Goal: Task Accomplishment & Management: Manage account settings

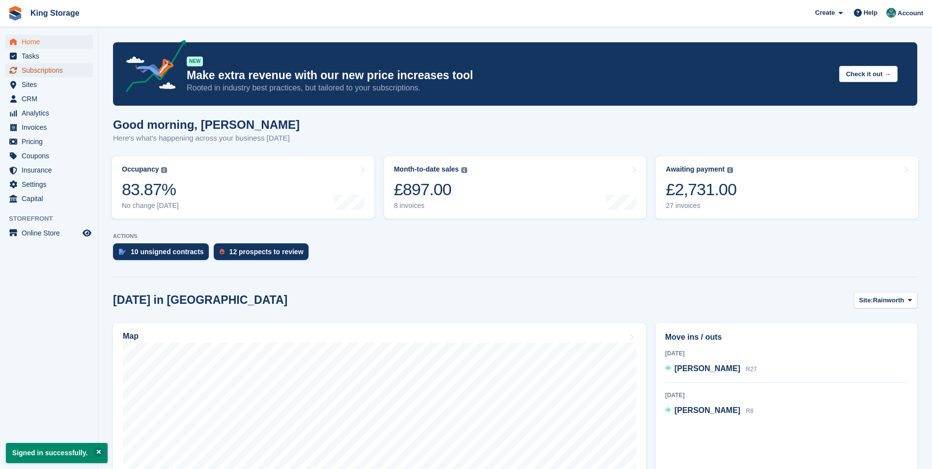
click at [45, 74] on span "Subscriptions" at bounding box center [51, 70] width 59 height 14
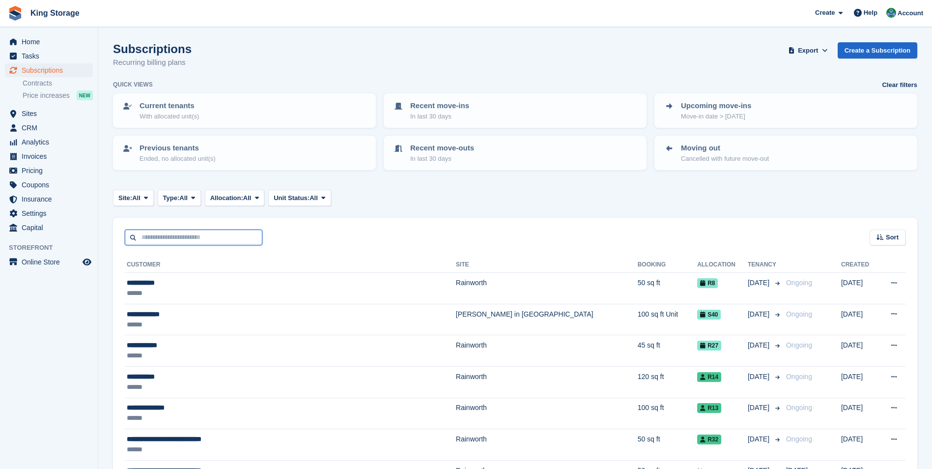
click at [152, 237] on input "text" at bounding box center [194, 237] width 138 height 16
type input "*****"
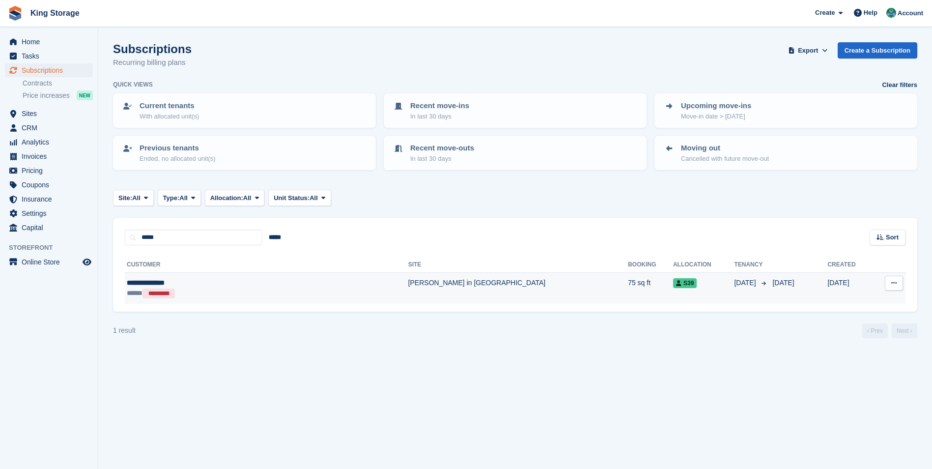
click at [408, 285] on td "[PERSON_NAME] in [GEOGRAPHIC_DATA]" at bounding box center [518, 288] width 220 height 31
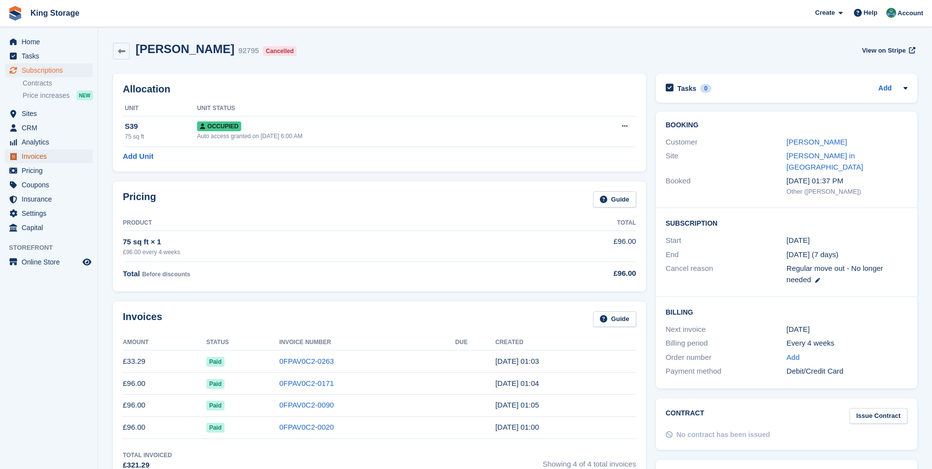
click at [39, 160] on span "Invoices" at bounding box center [51, 156] width 59 height 14
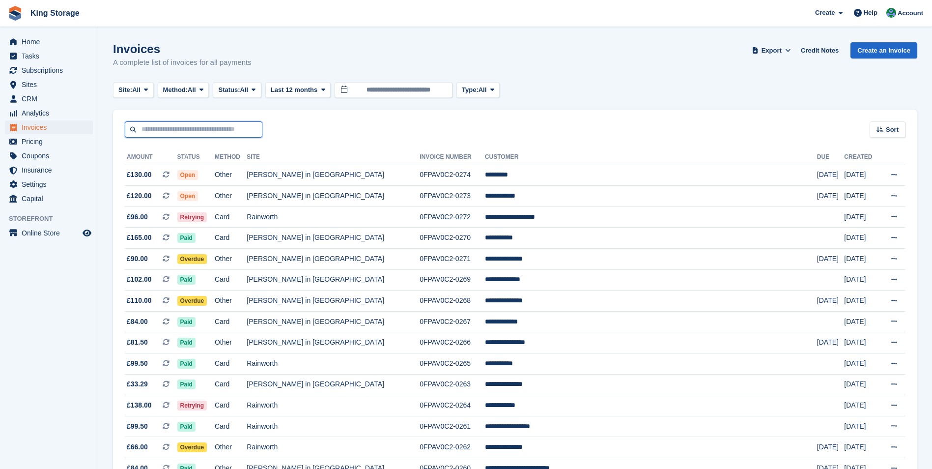
click at [184, 129] on input "text" at bounding box center [194, 129] width 138 height 16
type input "****"
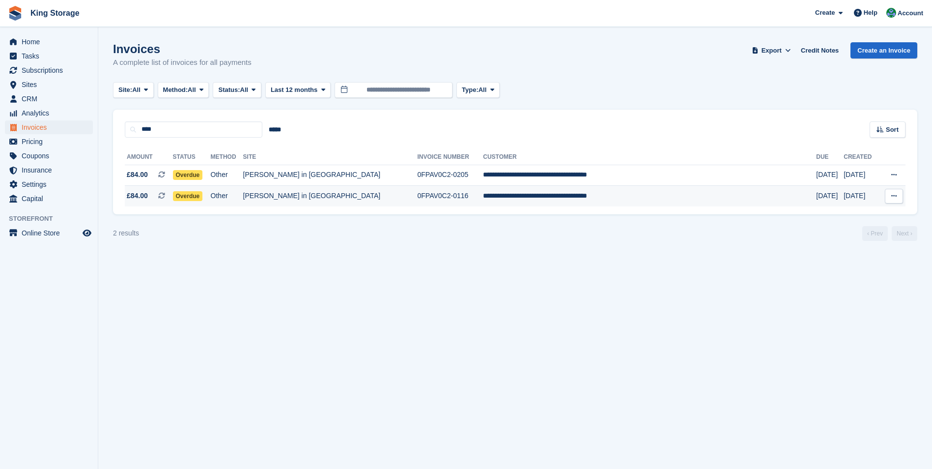
click at [315, 198] on td "Sutton in Ashfield" at bounding box center [330, 196] width 174 height 21
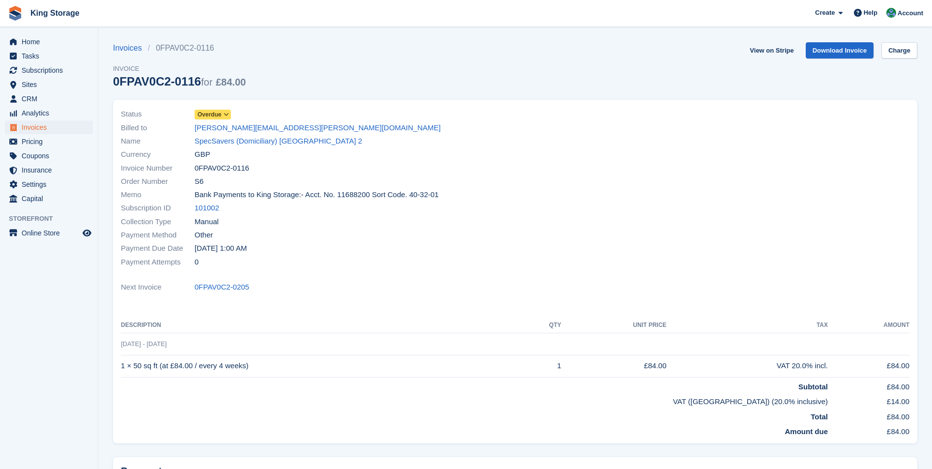
click at [226, 115] on icon at bounding box center [226, 115] width 5 height 6
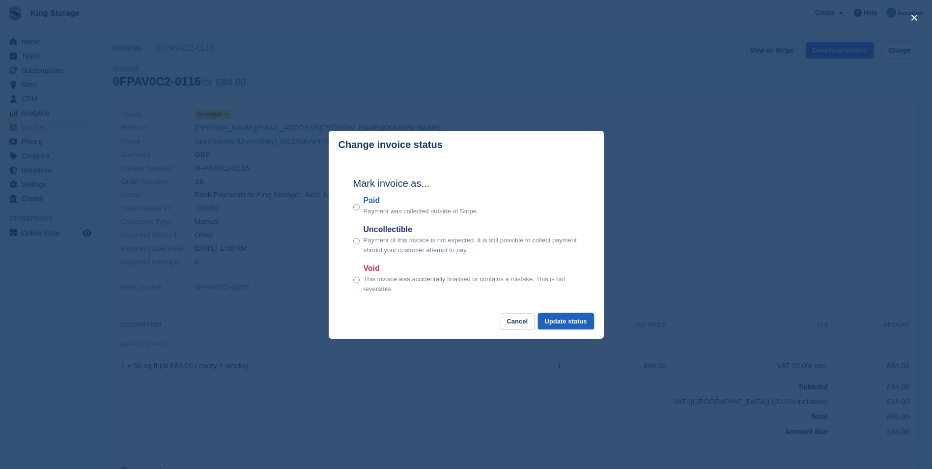
click at [581, 323] on button "Update status" at bounding box center [566, 321] width 56 height 16
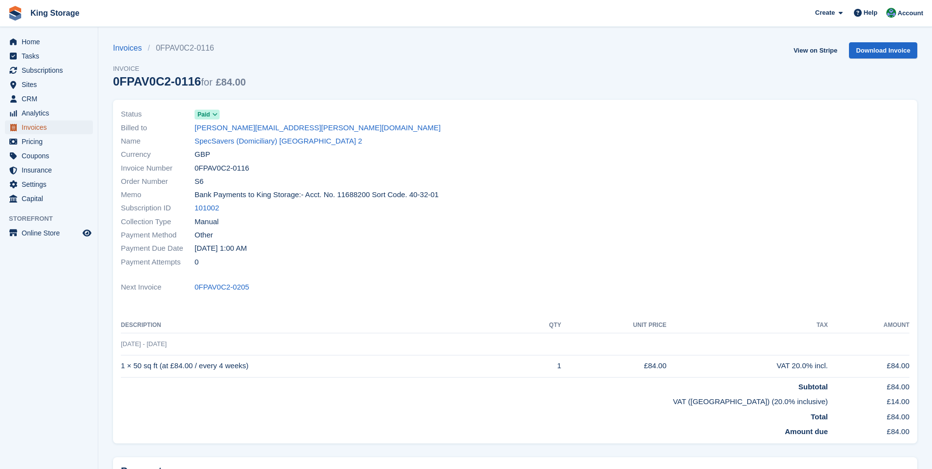
click at [28, 129] on span "Invoices" at bounding box center [51, 127] width 59 height 14
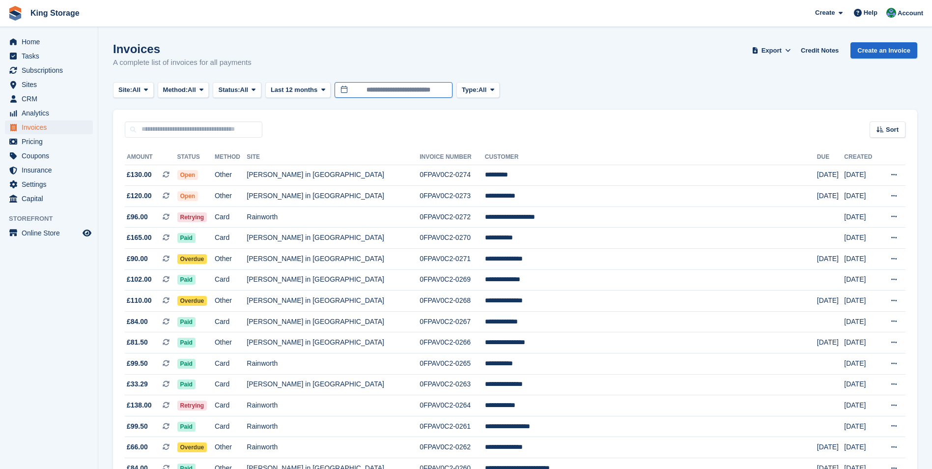
click at [429, 93] on input "**********" at bounding box center [394, 90] width 118 height 16
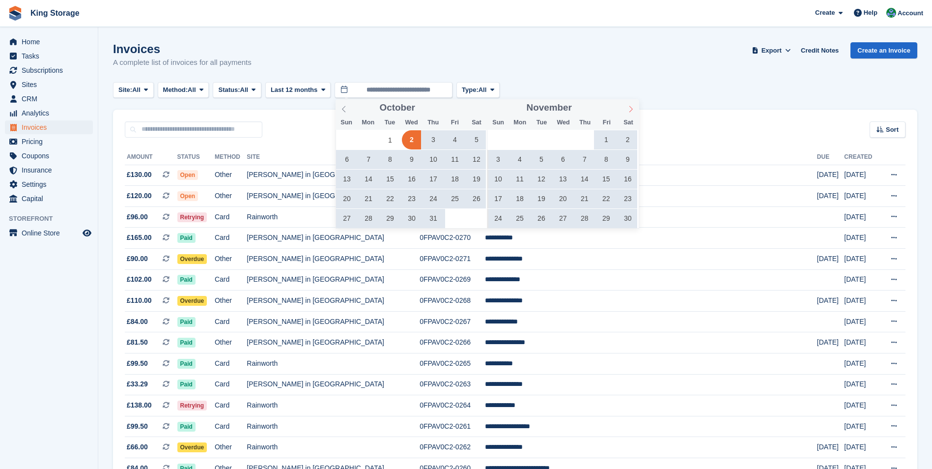
click at [624, 111] on span at bounding box center [631, 107] width 17 height 17
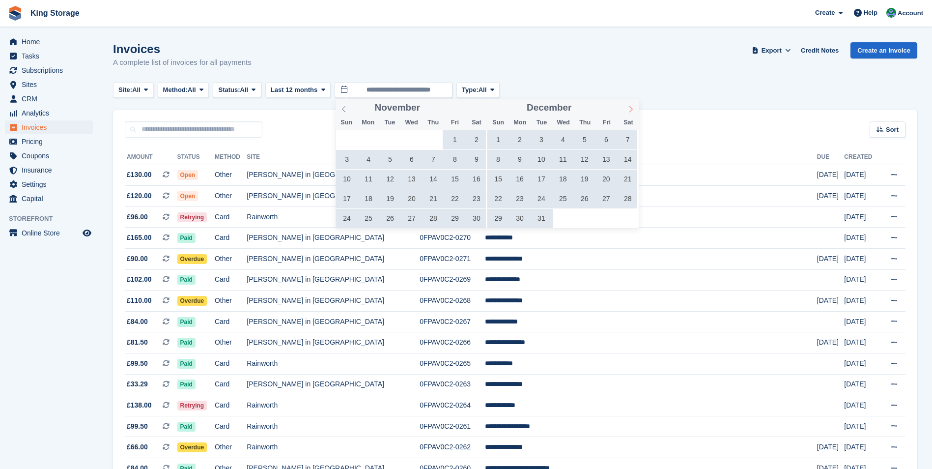
click at [625, 111] on span at bounding box center [631, 107] width 17 height 17
type input "****"
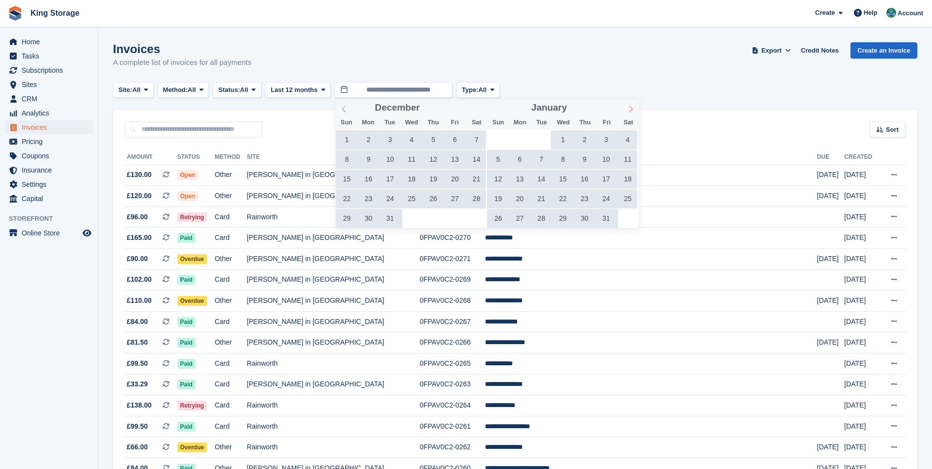
click at [627, 111] on span at bounding box center [631, 107] width 17 height 17
type input "****"
click at [627, 111] on span at bounding box center [631, 107] width 17 height 17
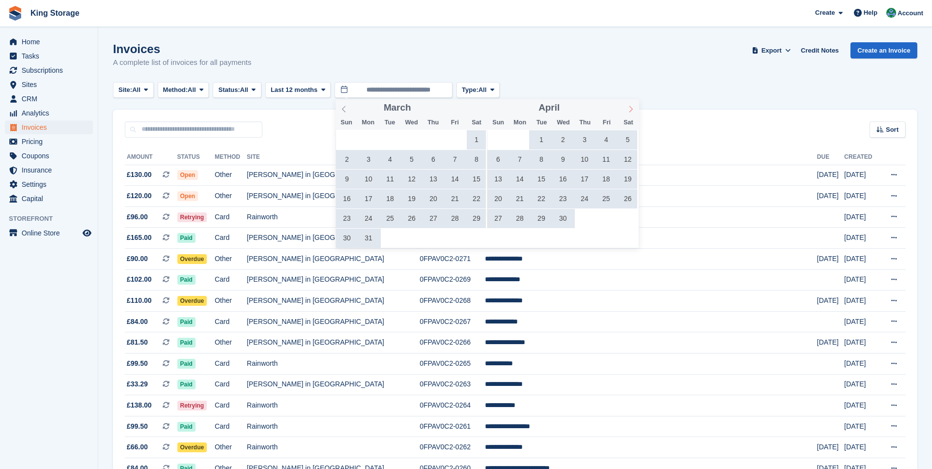
click at [627, 111] on span at bounding box center [631, 107] width 17 height 17
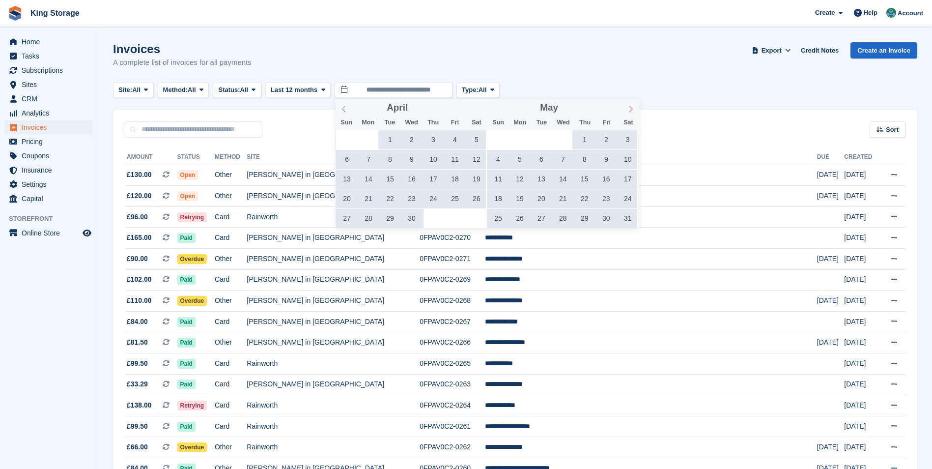
click at [627, 111] on span at bounding box center [631, 107] width 17 height 17
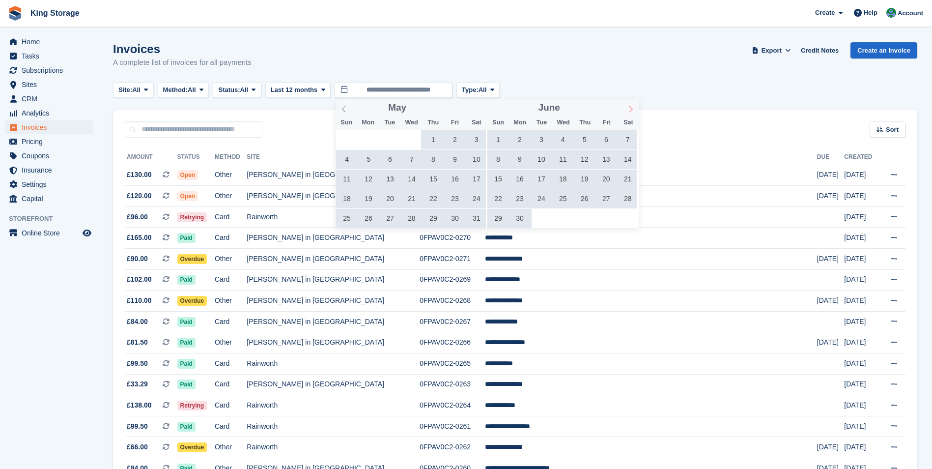
click at [627, 111] on span at bounding box center [631, 107] width 17 height 17
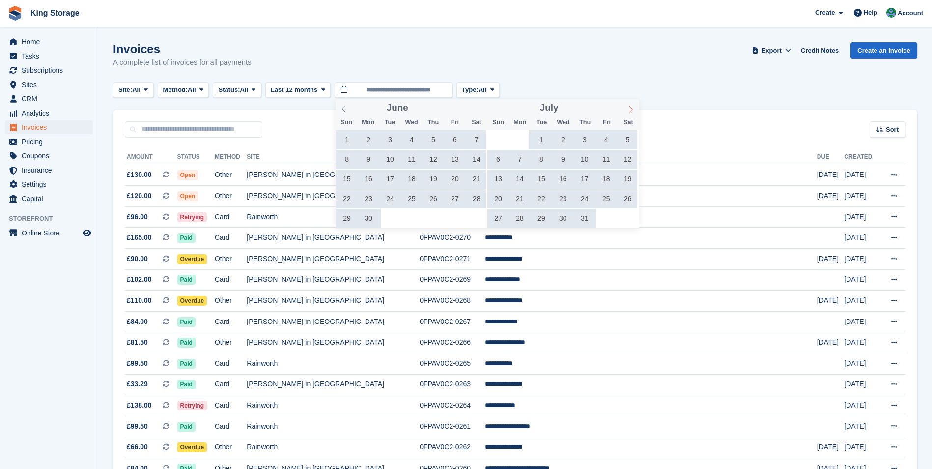
click at [627, 111] on span at bounding box center [631, 107] width 17 height 17
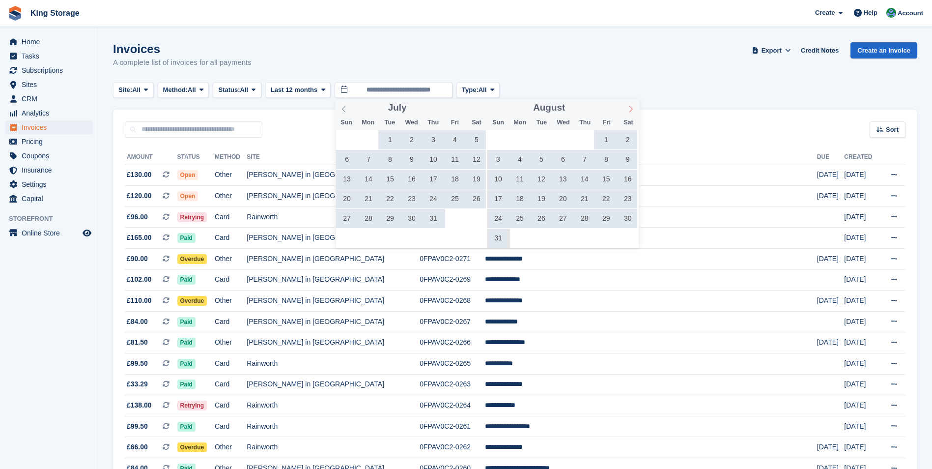
click at [627, 111] on span at bounding box center [631, 107] width 17 height 17
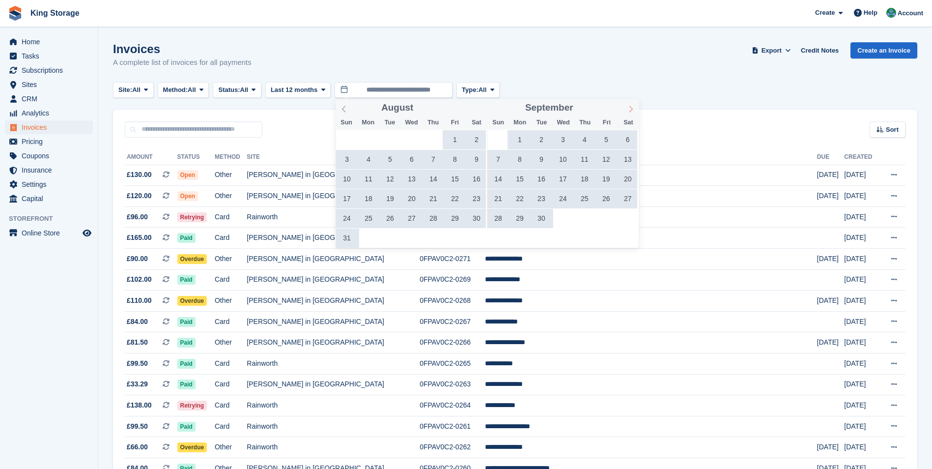
click at [627, 111] on span at bounding box center [631, 107] width 17 height 17
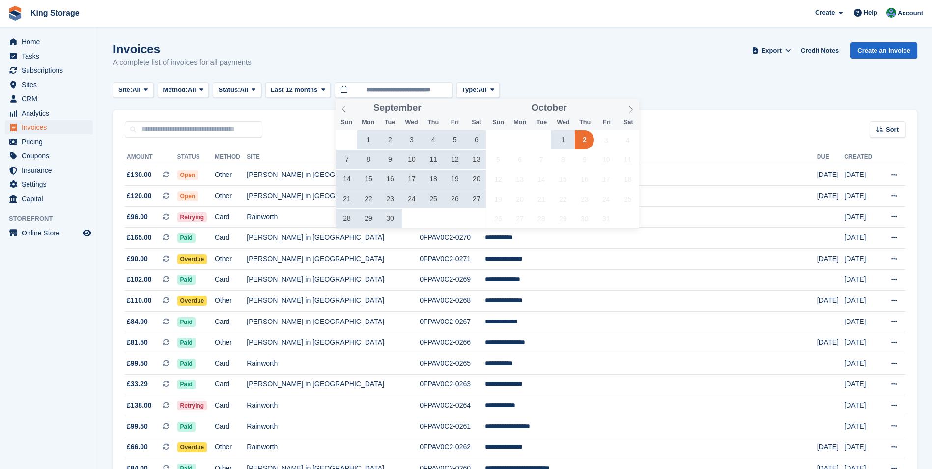
drag, startPoint x: 627, startPoint y: 111, endPoint x: 581, endPoint y: 141, distance: 54.6
click at [581, 141] on span "2" at bounding box center [584, 139] width 19 height 19
type input "**********"
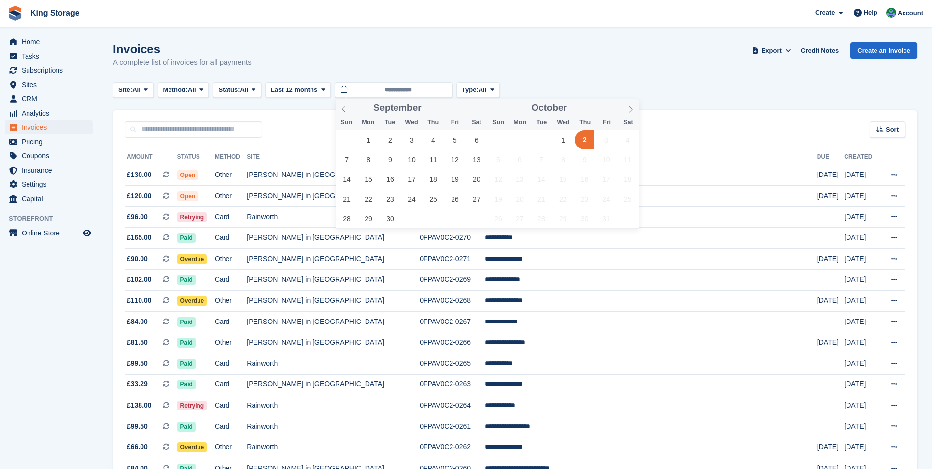
click at [585, 142] on span "2" at bounding box center [584, 139] width 19 height 19
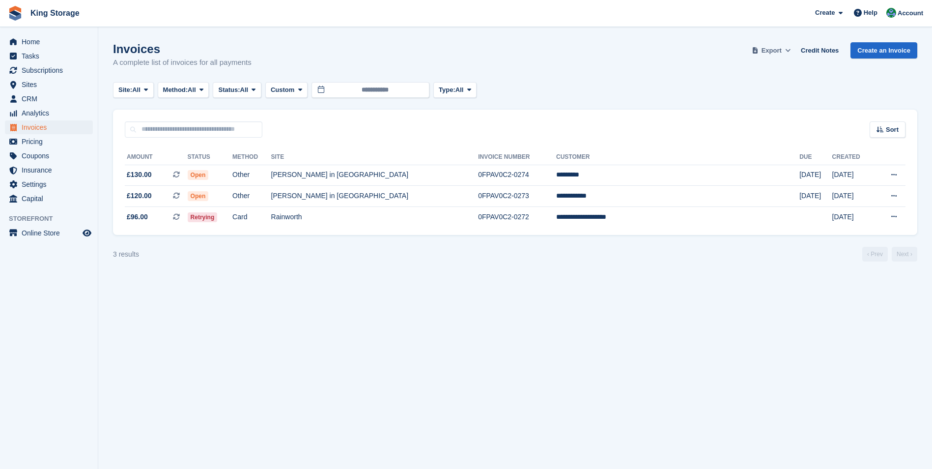
click at [781, 53] on span "Export" at bounding box center [772, 51] width 20 height 10
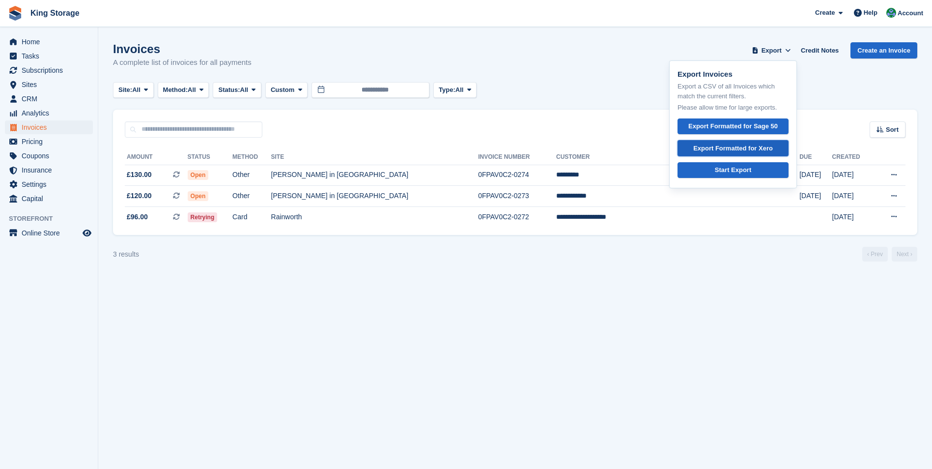
click at [741, 147] on div "Export Formatted for Xero" at bounding box center [733, 148] width 80 height 10
click at [58, 123] on span "Invoices" at bounding box center [51, 127] width 59 height 14
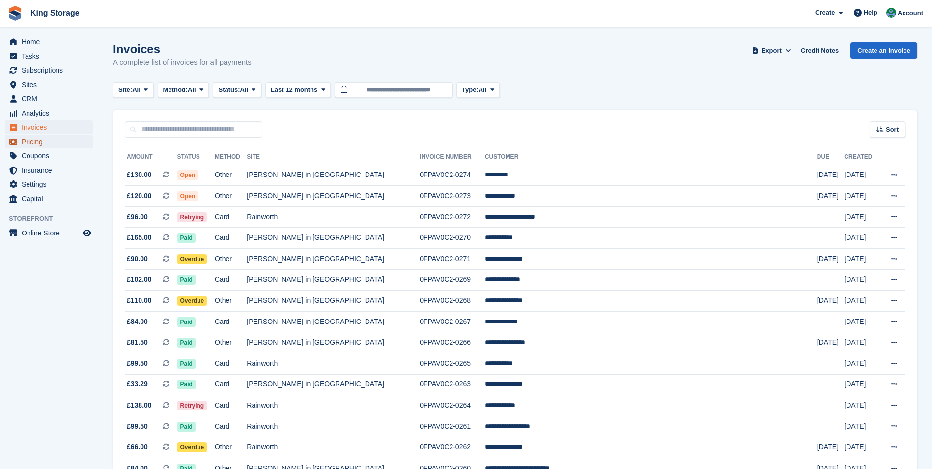
click at [45, 141] on span "Pricing" at bounding box center [51, 142] width 59 height 14
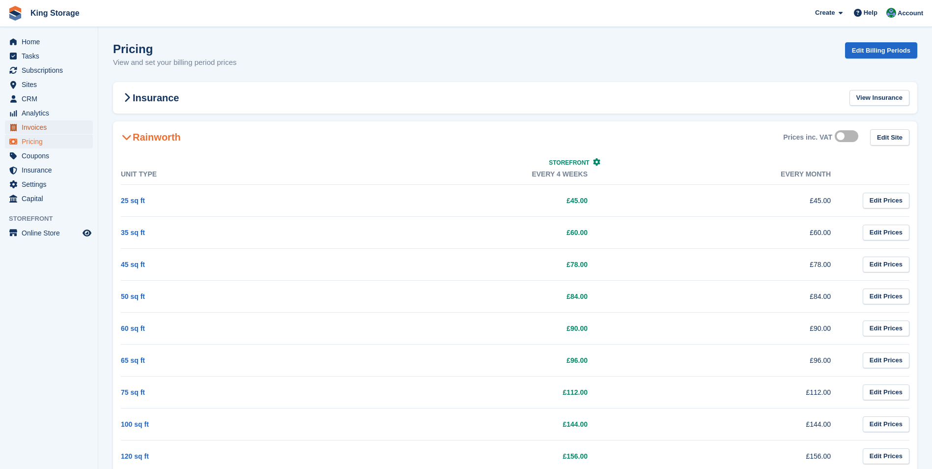
click at [38, 130] on span "Invoices" at bounding box center [51, 127] width 59 height 14
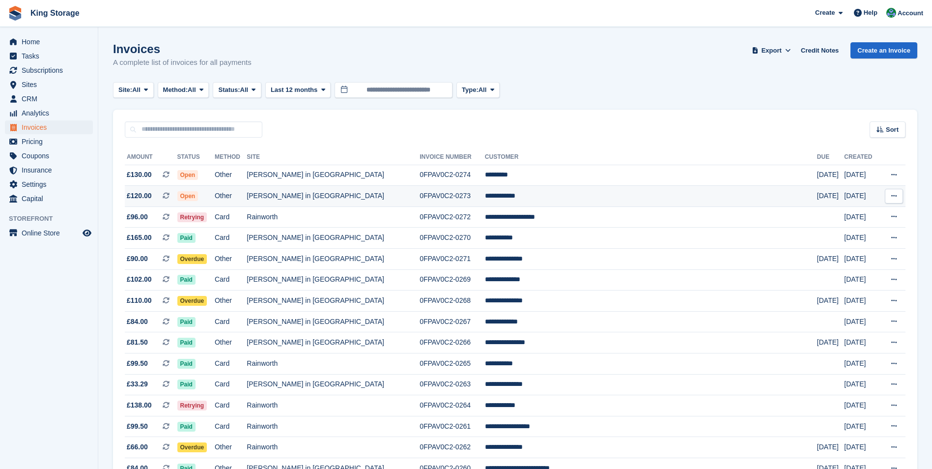
click at [457, 194] on td "0FPAV0C2-0273" at bounding box center [452, 196] width 65 height 21
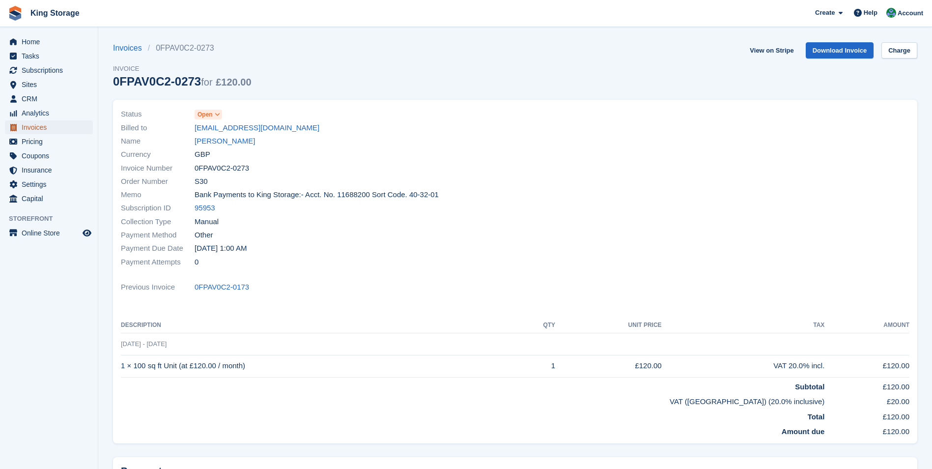
click at [32, 127] on span "Invoices" at bounding box center [51, 127] width 59 height 14
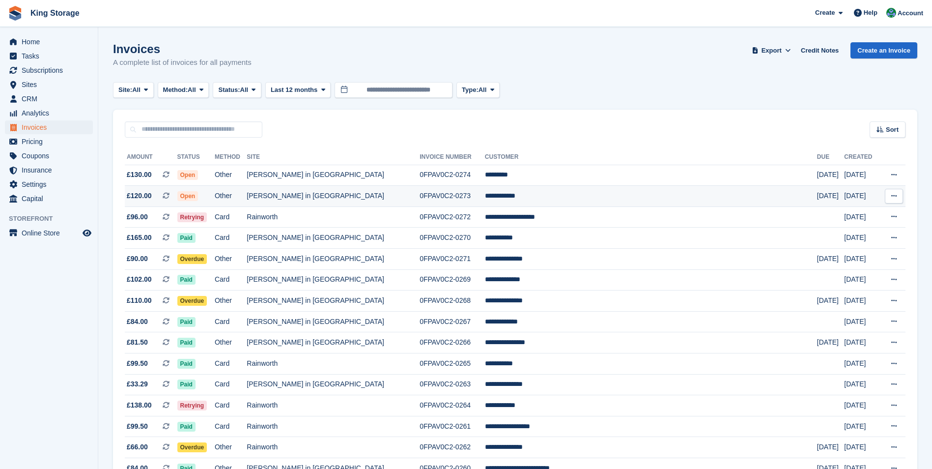
click at [485, 194] on td "0FPAV0C2-0273" at bounding box center [452, 196] width 65 height 21
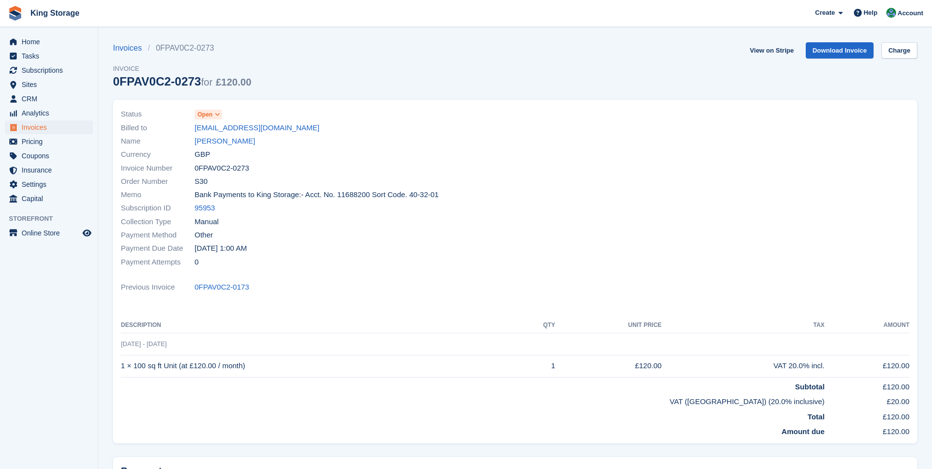
click at [217, 114] on icon at bounding box center [217, 115] width 5 height 6
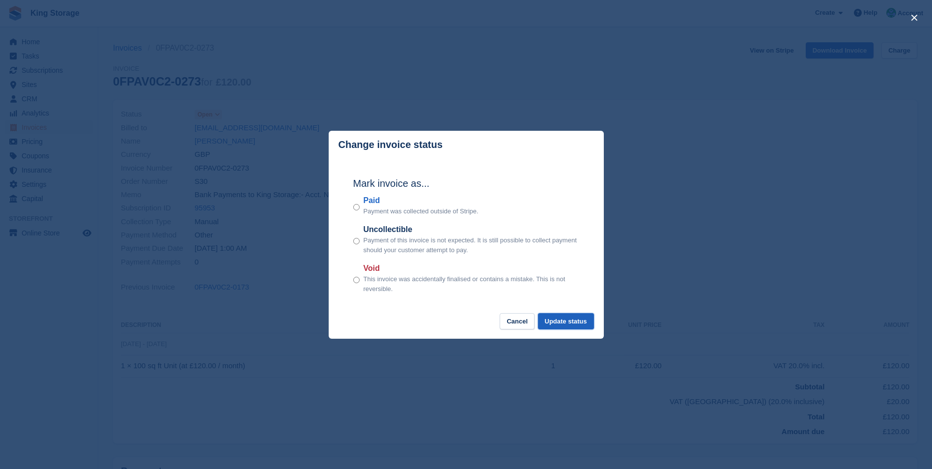
click at [570, 320] on button "Update status" at bounding box center [566, 321] width 56 height 16
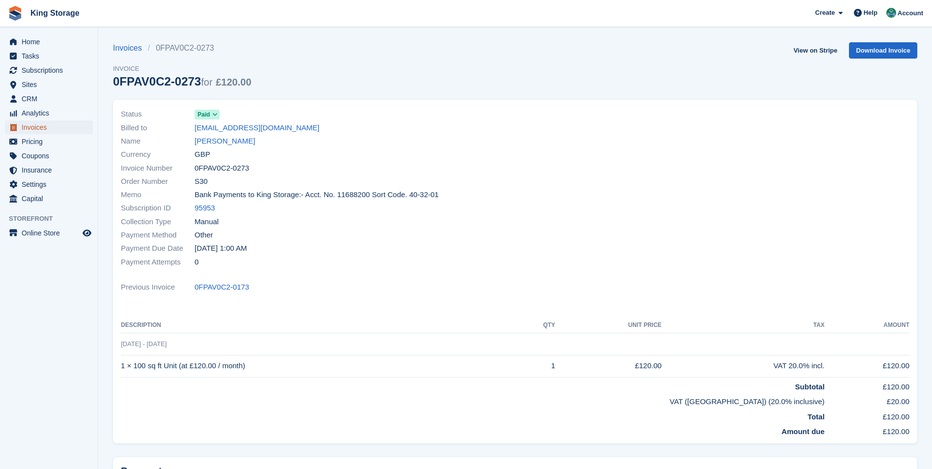
click at [33, 126] on span "Invoices" at bounding box center [51, 127] width 59 height 14
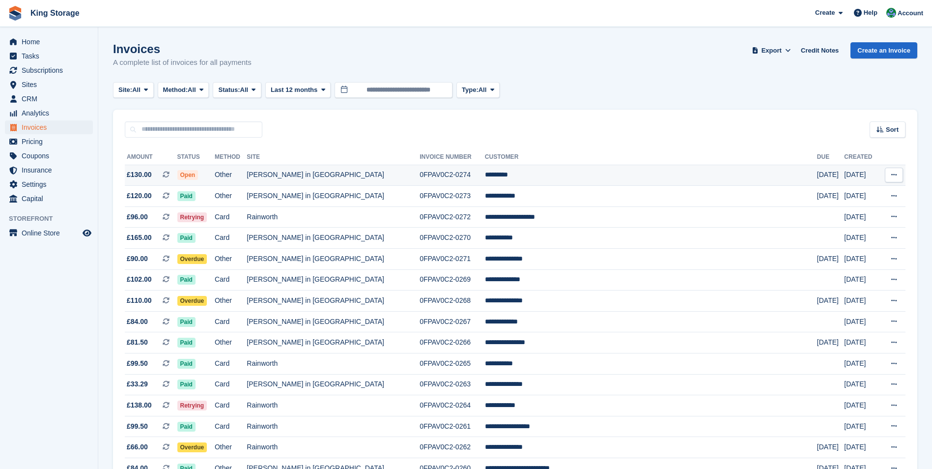
click at [463, 179] on td "0FPAV0C2-0274" at bounding box center [452, 175] width 65 height 21
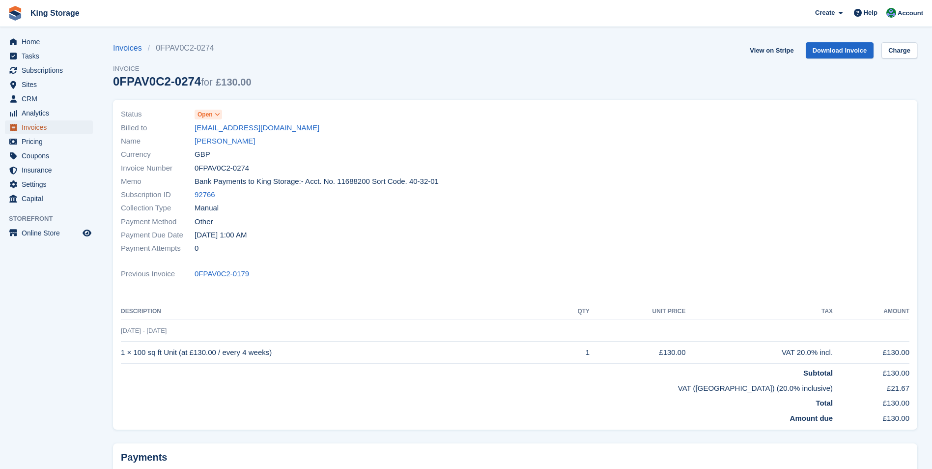
click at [45, 127] on span "Invoices" at bounding box center [51, 127] width 59 height 14
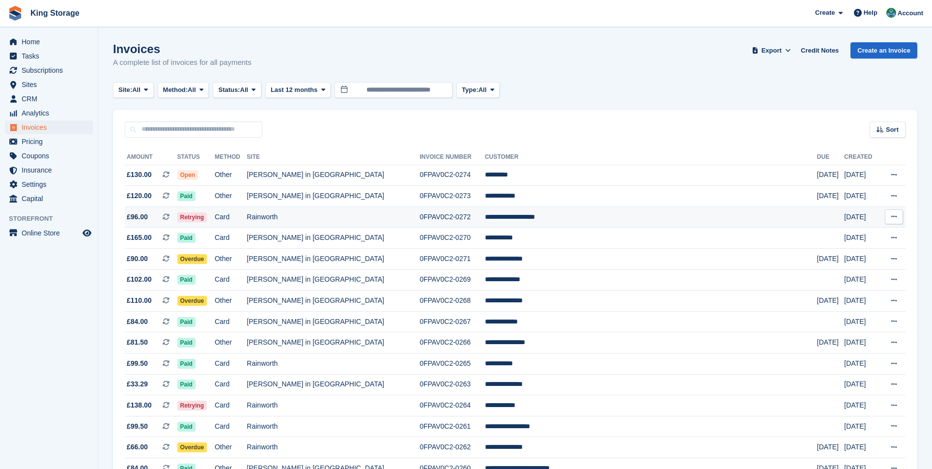
click at [459, 215] on td "0FPAV0C2-0272" at bounding box center [452, 216] width 65 height 21
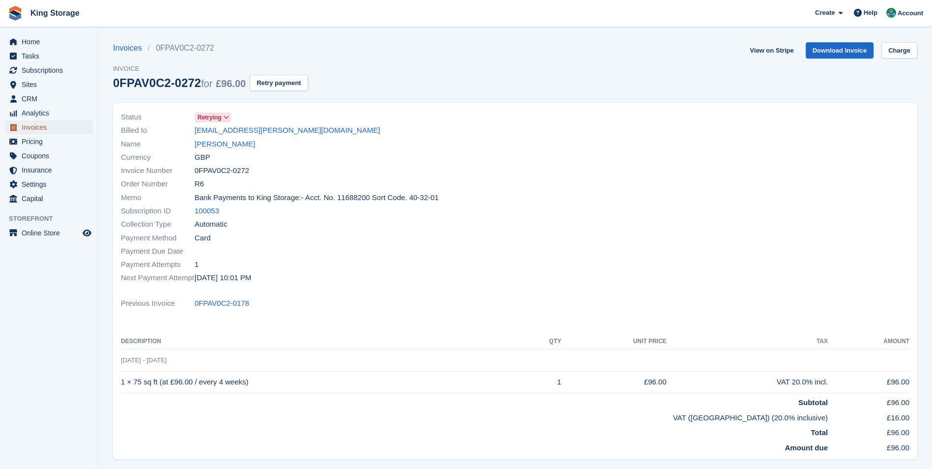
click at [39, 127] on span "Invoices" at bounding box center [51, 127] width 59 height 14
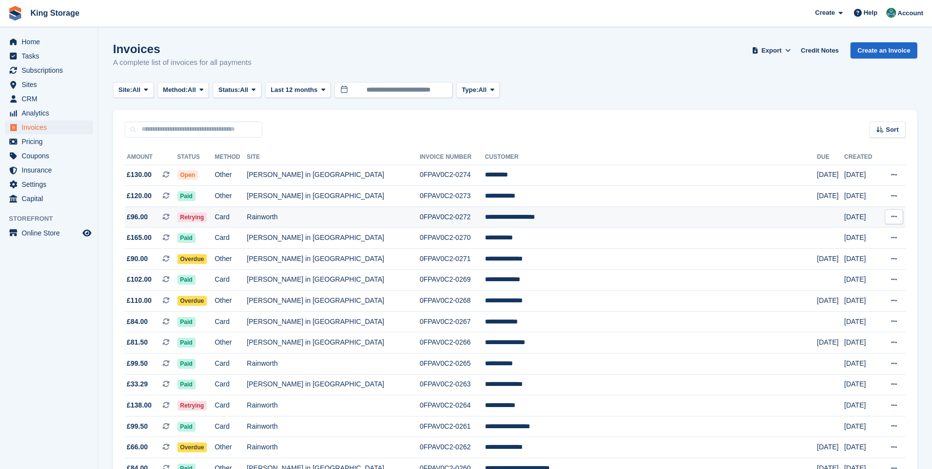
click at [480, 220] on td "0FPAV0C2-0272" at bounding box center [452, 216] width 65 height 21
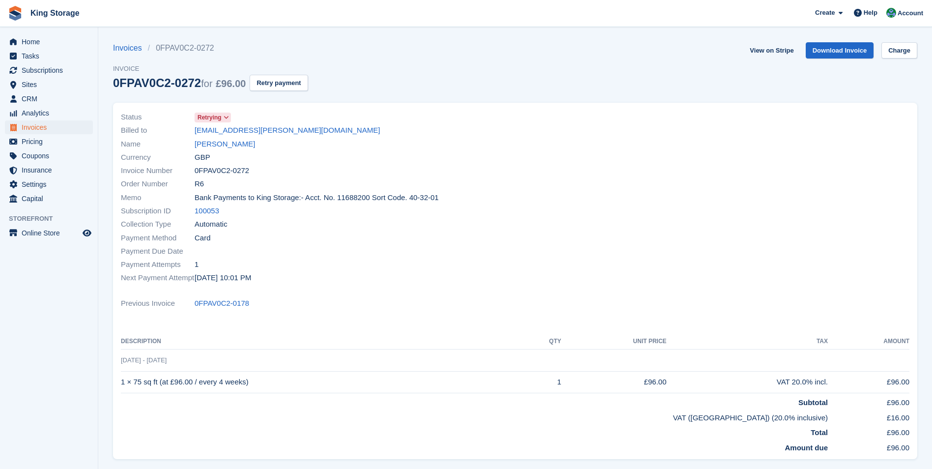
click at [221, 359] on td "[DATE] - [DATE]" at bounding box center [515, 360] width 789 height 22
click at [255, 146] on link "[PERSON_NAME]" at bounding box center [225, 144] width 60 height 11
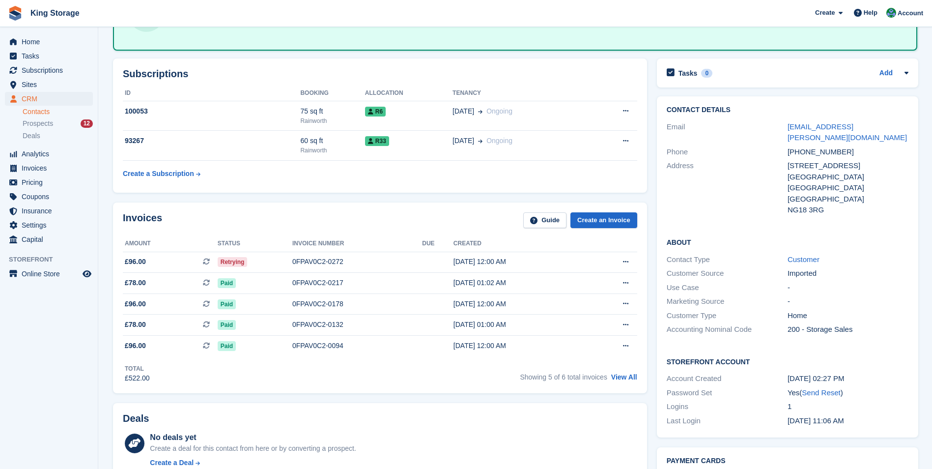
scroll to position [147, 0]
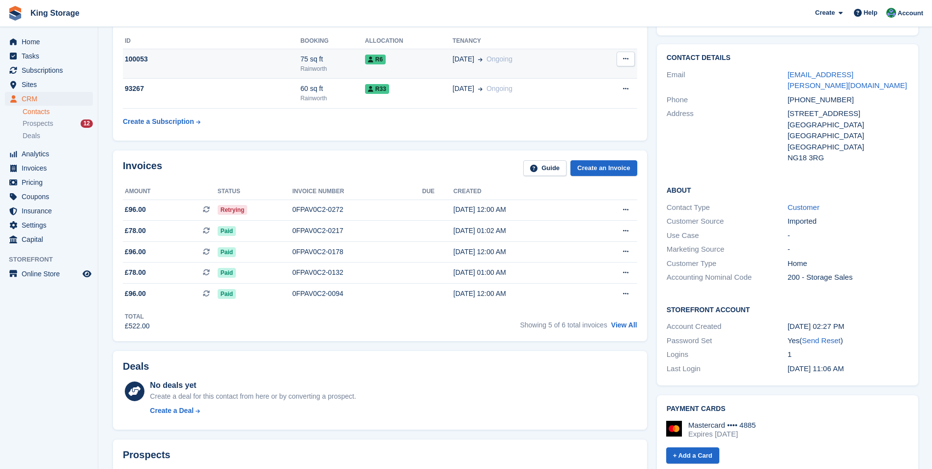
click at [336, 69] on div "Rainworth" at bounding box center [332, 68] width 64 height 9
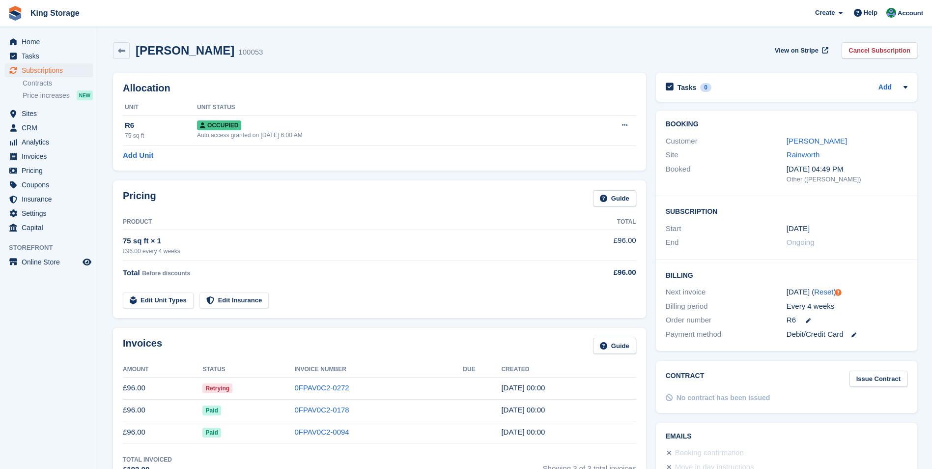
click at [344, 416] on td "0FPAV0C2-0178" at bounding box center [379, 410] width 169 height 22
click at [345, 411] on link "0FPAV0C2-0178" at bounding box center [322, 409] width 55 height 8
click at [322, 389] on link "0FPAV0C2-0272" at bounding box center [322, 387] width 55 height 8
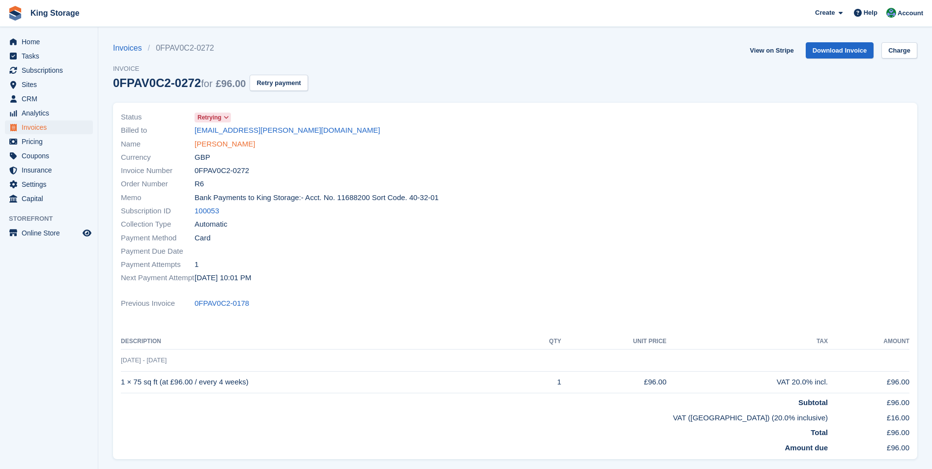
click at [227, 141] on link "[PERSON_NAME]" at bounding box center [225, 144] width 60 height 11
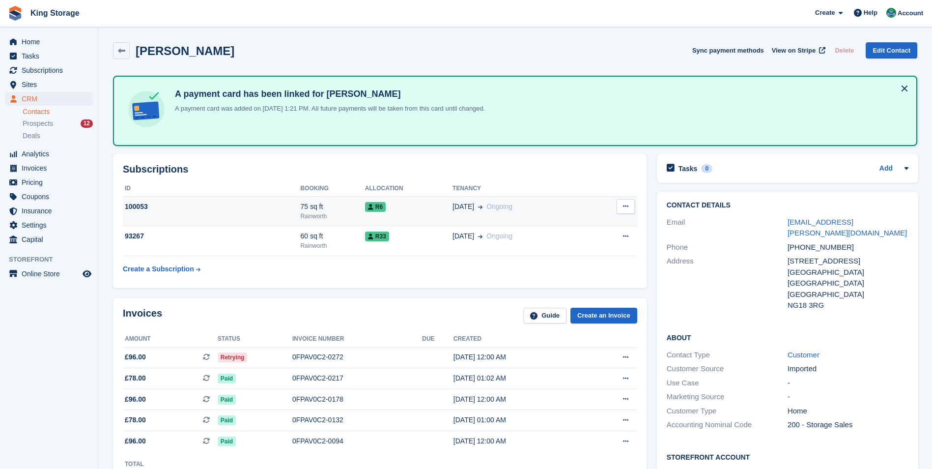
click at [372, 213] on td "R6" at bounding box center [408, 211] width 87 height 30
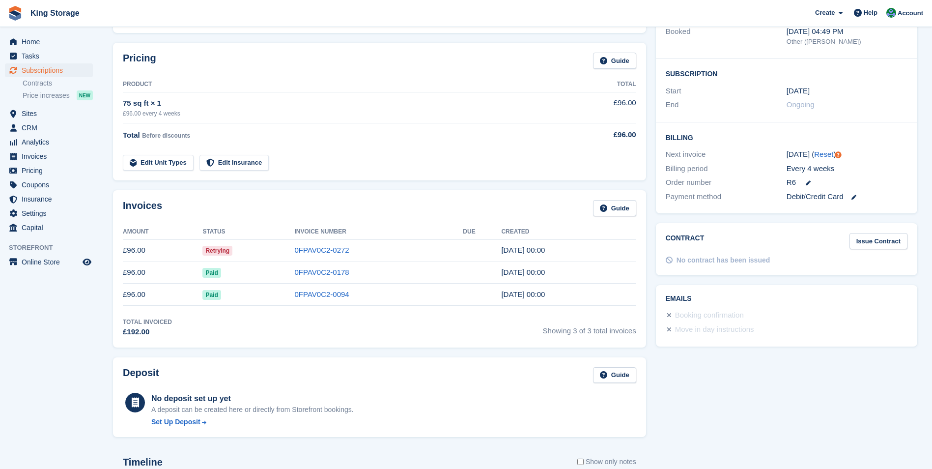
scroll to position [147, 0]
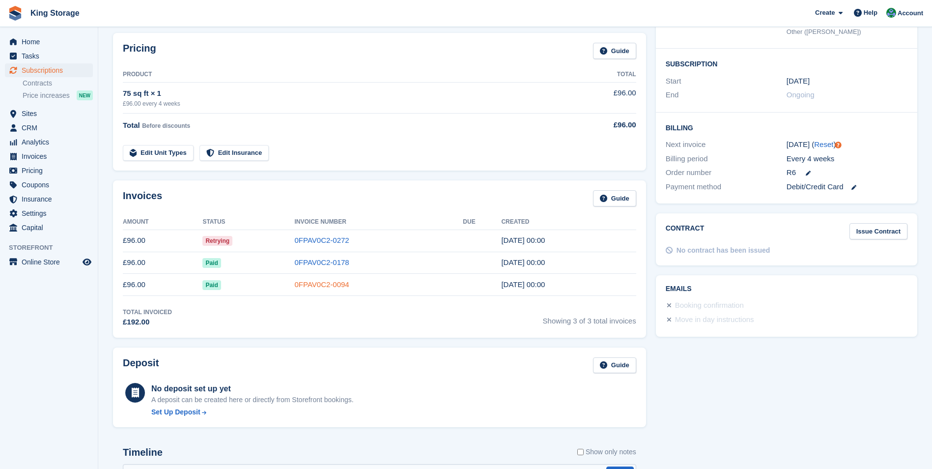
click at [338, 285] on link "0FPAV0C2-0094" at bounding box center [322, 284] width 55 height 8
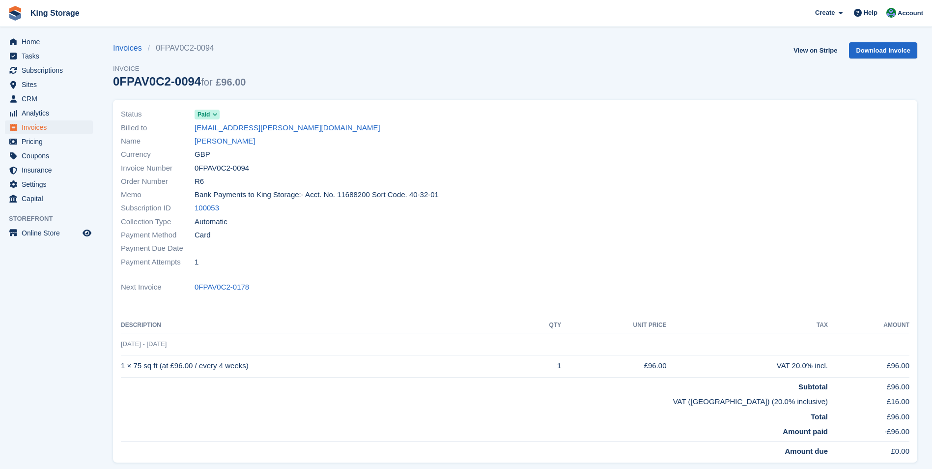
scroll to position [147, 0]
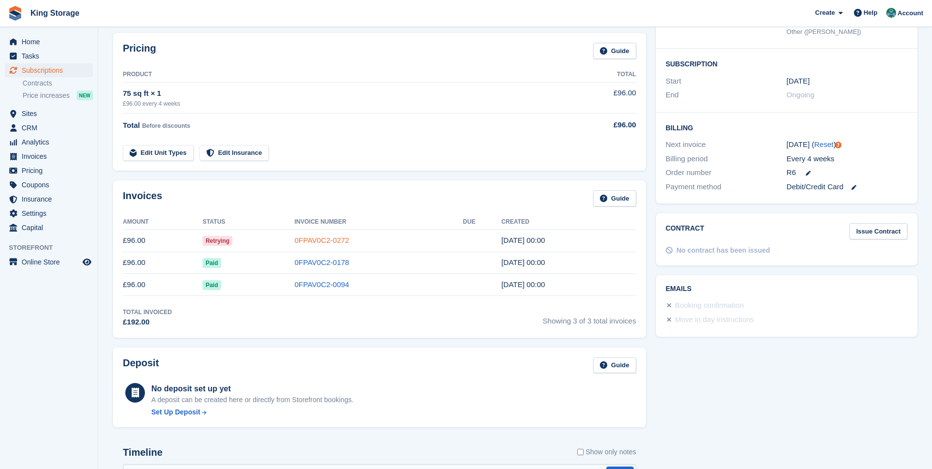
click at [348, 242] on link "0FPAV0C2-0272" at bounding box center [322, 240] width 55 height 8
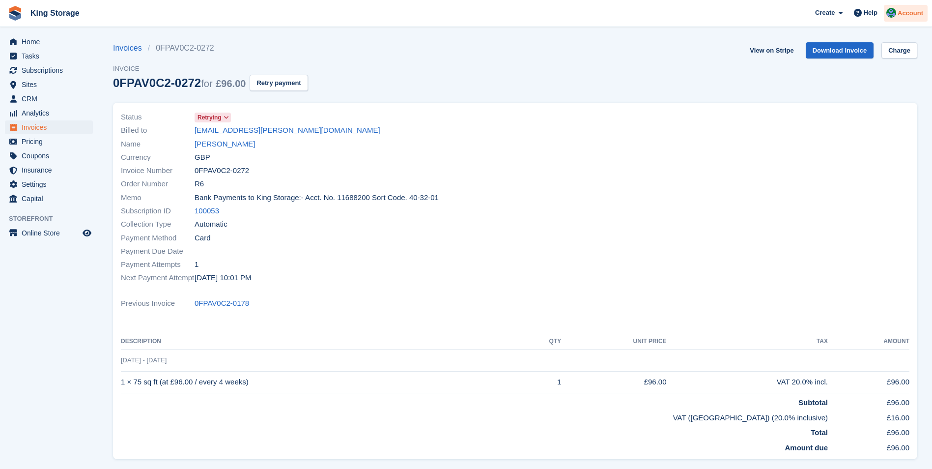
click at [903, 17] on span "Account" at bounding box center [911, 13] width 26 height 10
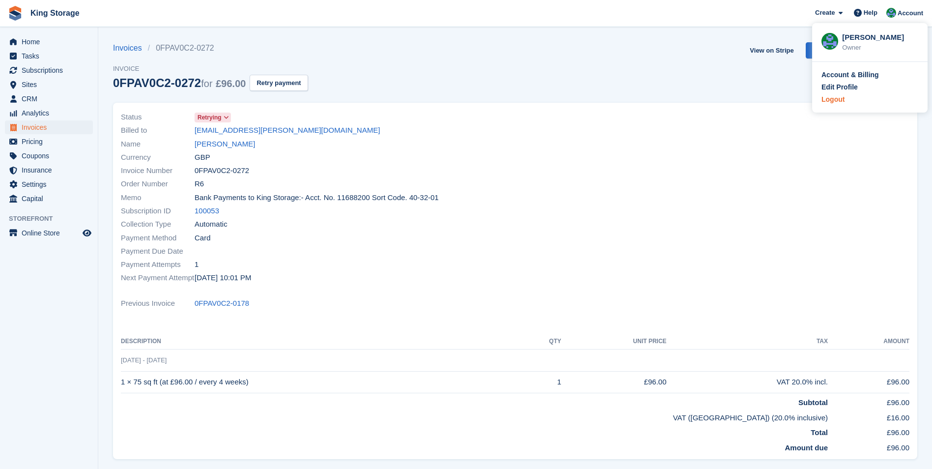
click at [838, 96] on div "Logout" at bounding box center [832, 99] width 23 height 10
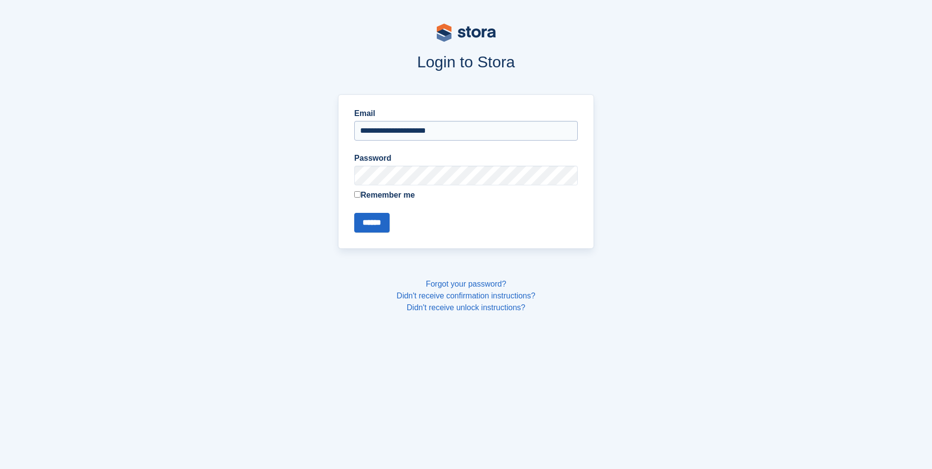
click at [399, 129] on input "**********" at bounding box center [466, 131] width 224 height 20
type input "**********"
click at [374, 217] on input "******" at bounding box center [371, 223] width 35 height 20
